Goal: Check status: Check status

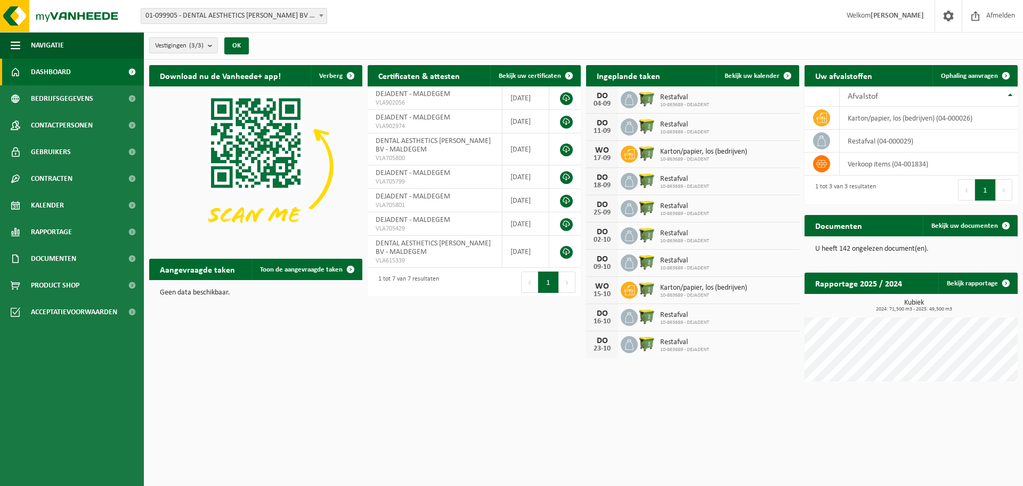
click at [246, 21] on span "01-099905 - DENTAL AESTHETICS DE JAEGER BV - MALDEGEM" at bounding box center [234, 16] width 186 height 15
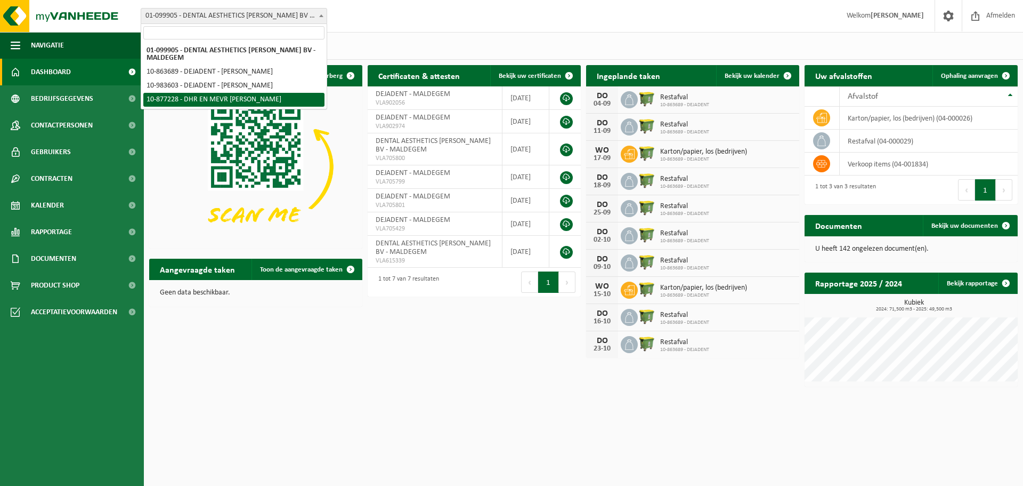
select select "107888"
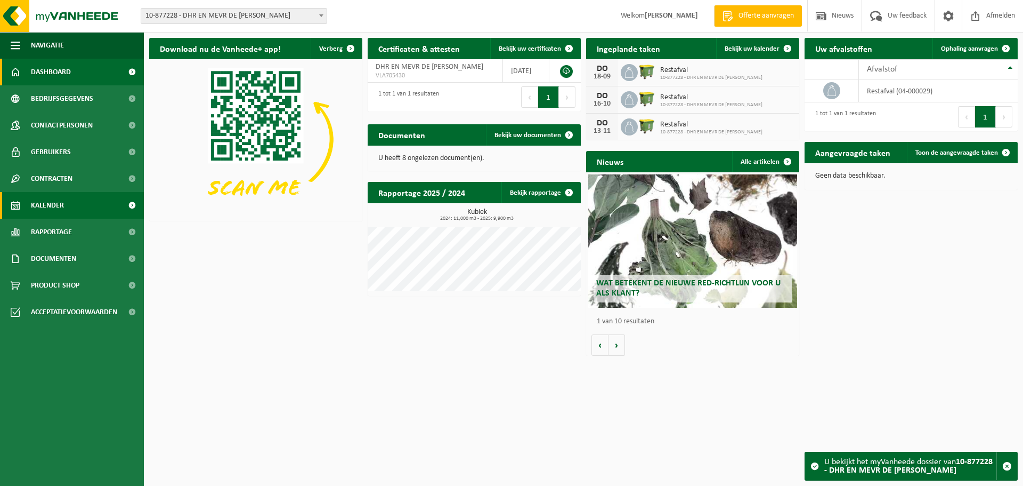
click at [34, 208] on span "Kalender" at bounding box center [47, 205] width 33 height 27
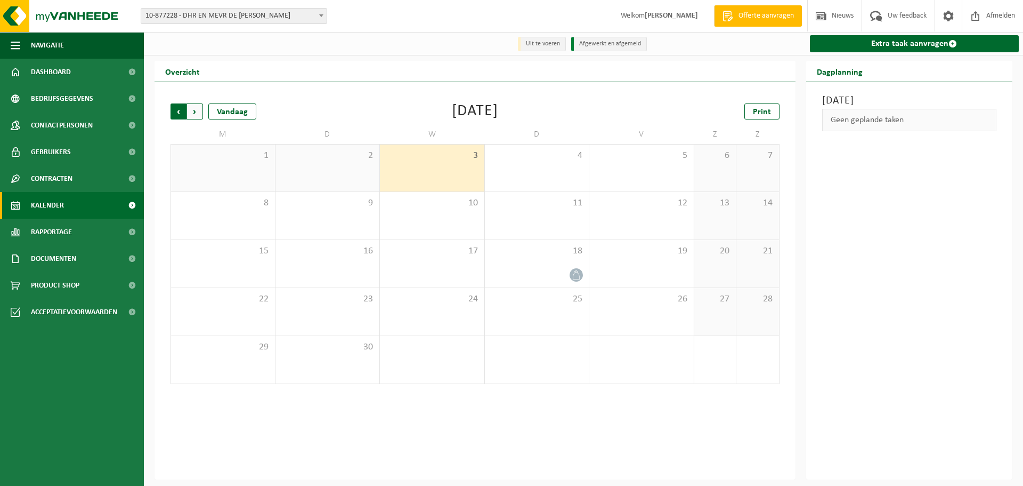
click at [197, 114] on span "Volgende" at bounding box center [195, 111] width 16 height 16
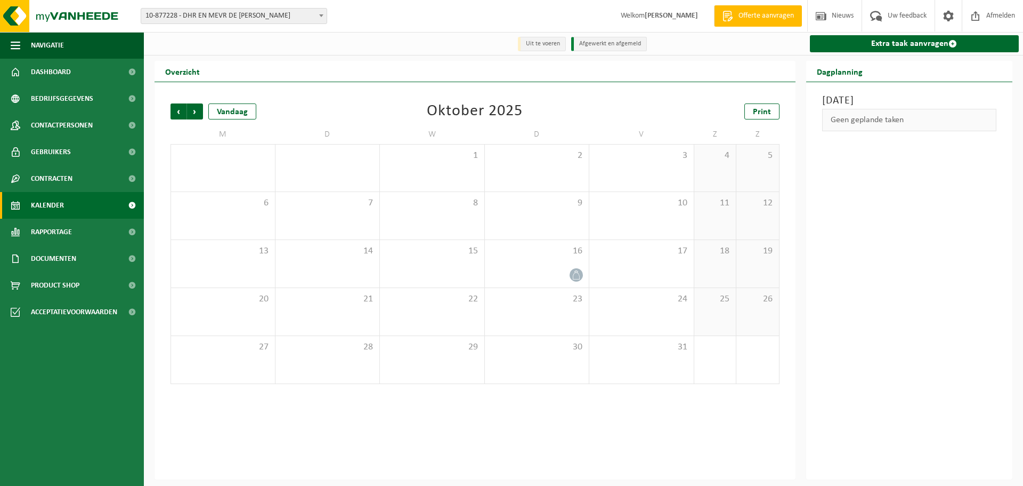
click at [197, 114] on span "Volgende" at bounding box center [195, 111] width 16 height 16
